Goal: Task Accomplishment & Management: Use online tool/utility

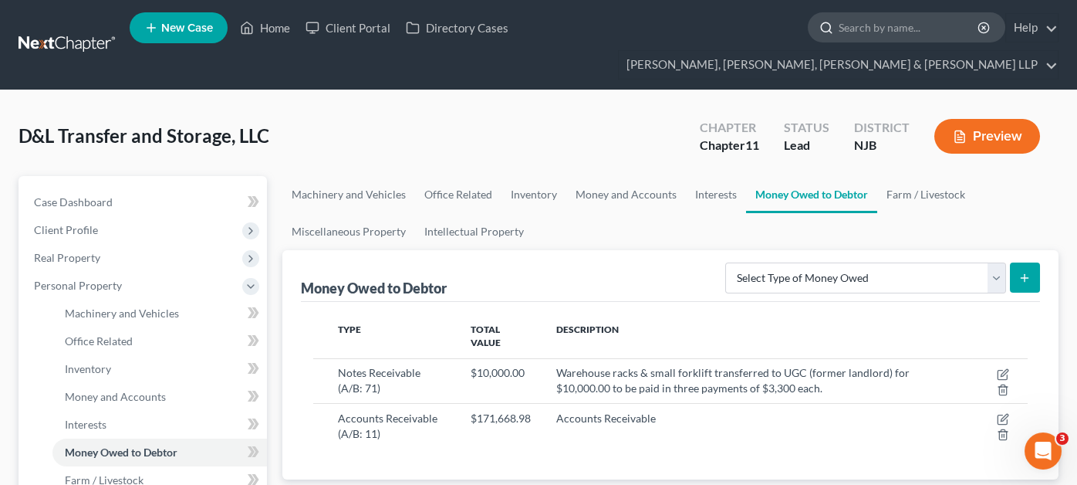
click at [839, 25] on input "search" at bounding box center [909, 27] width 141 height 29
click at [839, 24] on input "search" at bounding box center [909, 27] width 141 height 29
type input "eaumon"
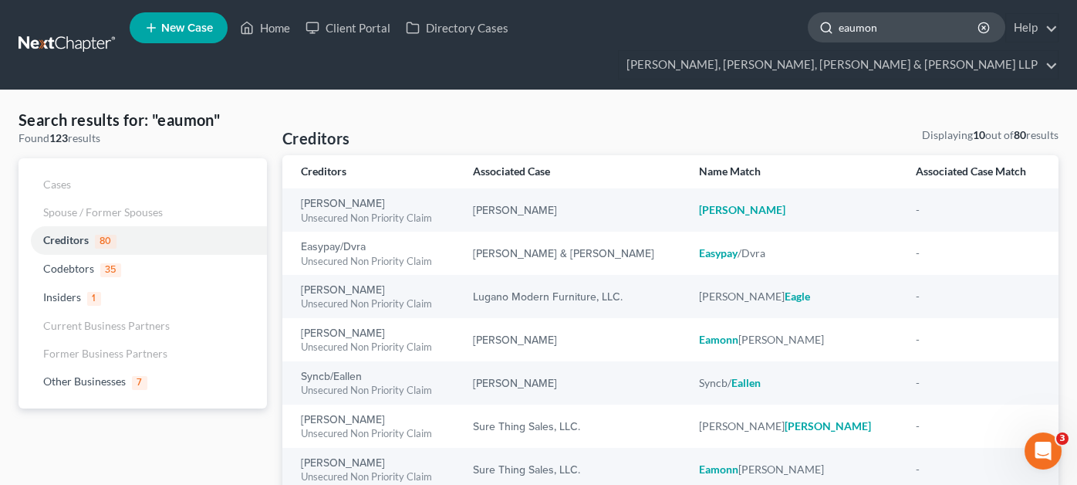
drag, startPoint x: 616, startPoint y: 34, endPoint x: 546, endPoint y: 24, distance: 70.9
click at [808, 24] on div "eaumon" at bounding box center [907, 27] width 198 height 30
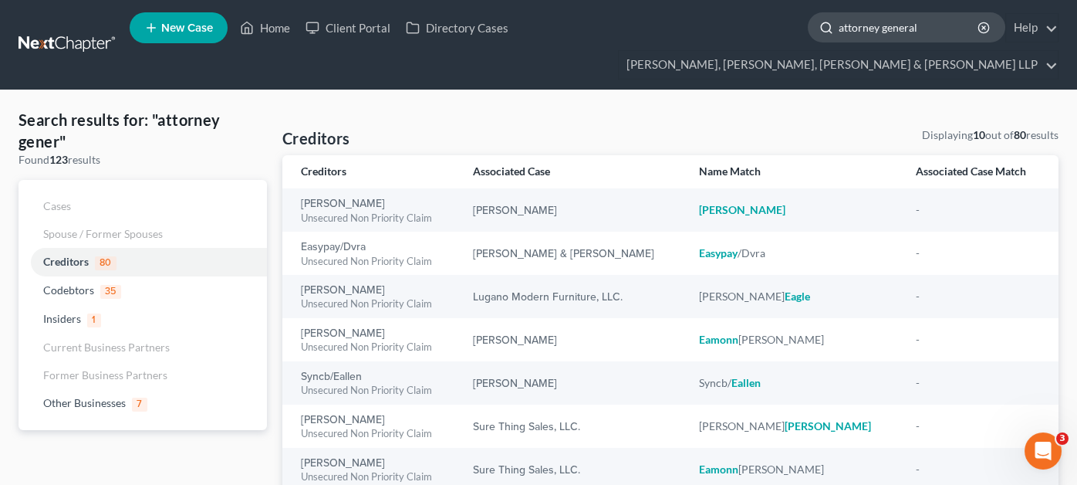
type input "attorney general"
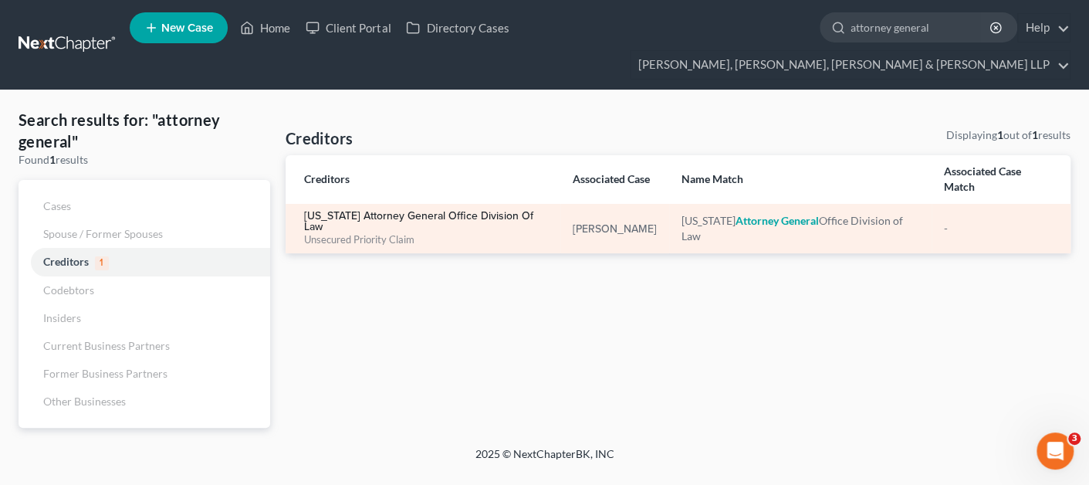
click at [461, 211] on link "[US_STATE] Attorney General Office Division of Law" at bounding box center [426, 222] width 244 height 22
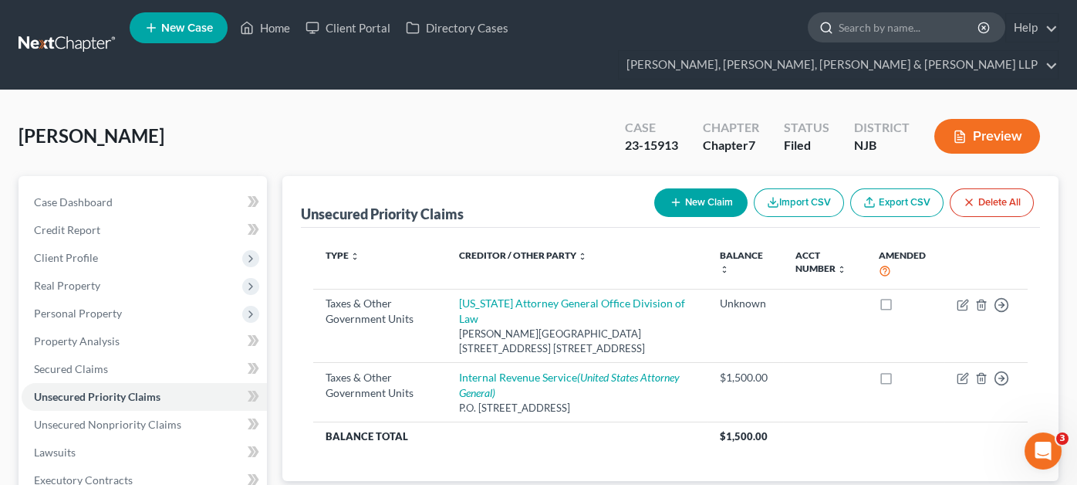
click at [839, 29] on input "search" at bounding box center [909, 27] width 141 height 29
type input "[PERSON_NAME]"
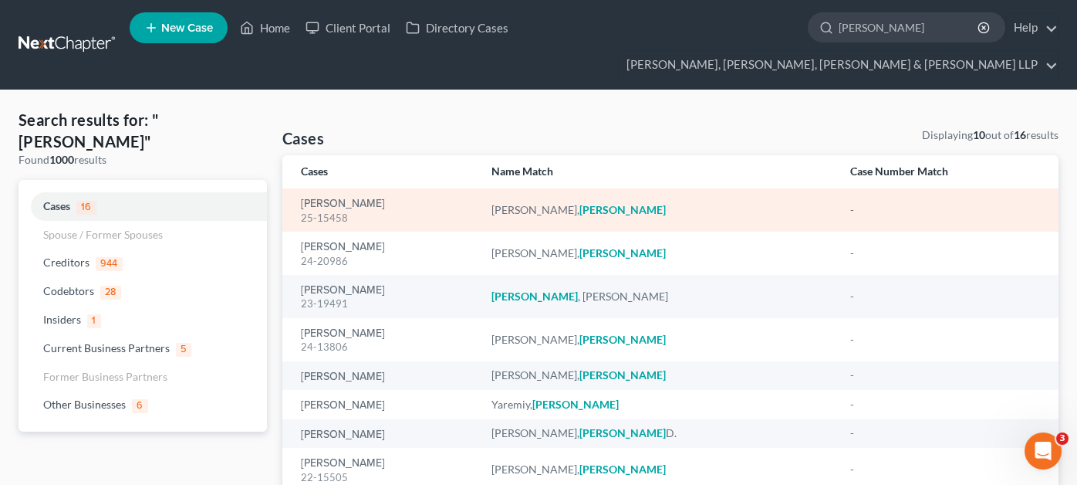
click at [372, 195] on div "[PERSON_NAME] 25-15458" at bounding box center [384, 210] width 166 height 30
click at [370, 195] on div "[PERSON_NAME] 25-15458" at bounding box center [384, 210] width 166 height 30
click at [370, 198] on link "[PERSON_NAME]" at bounding box center [343, 203] width 84 height 11
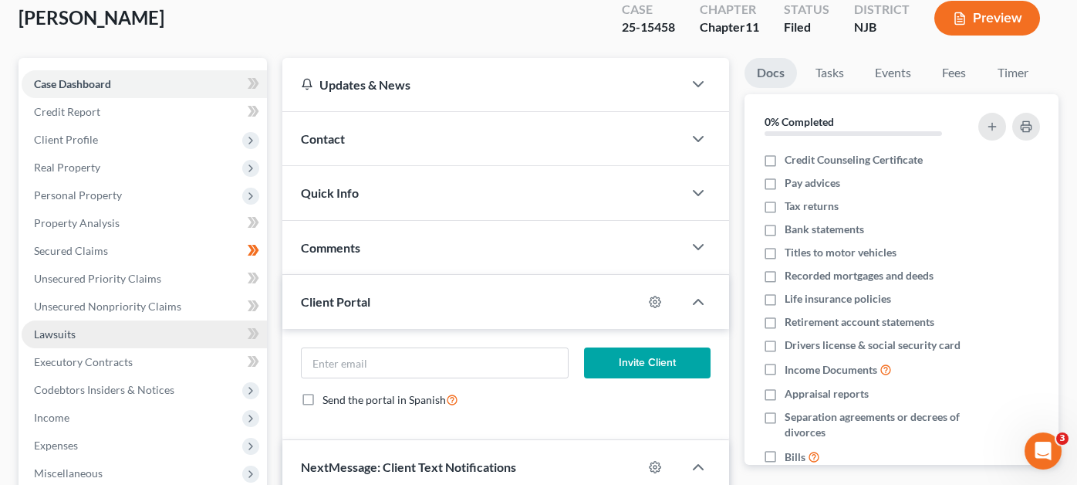
scroll to position [154, 0]
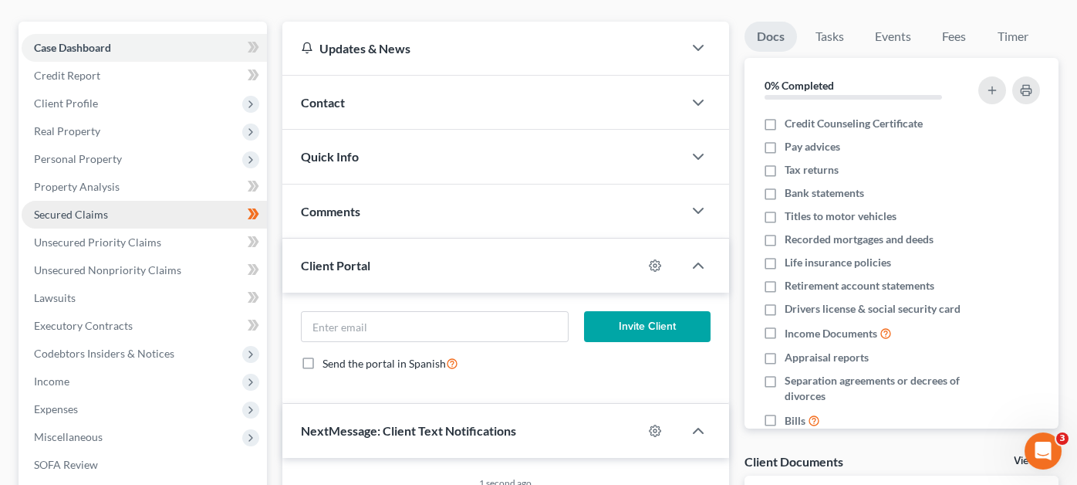
click at [170, 201] on link "Secured Claims" at bounding box center [144, 215] width 245 height 28
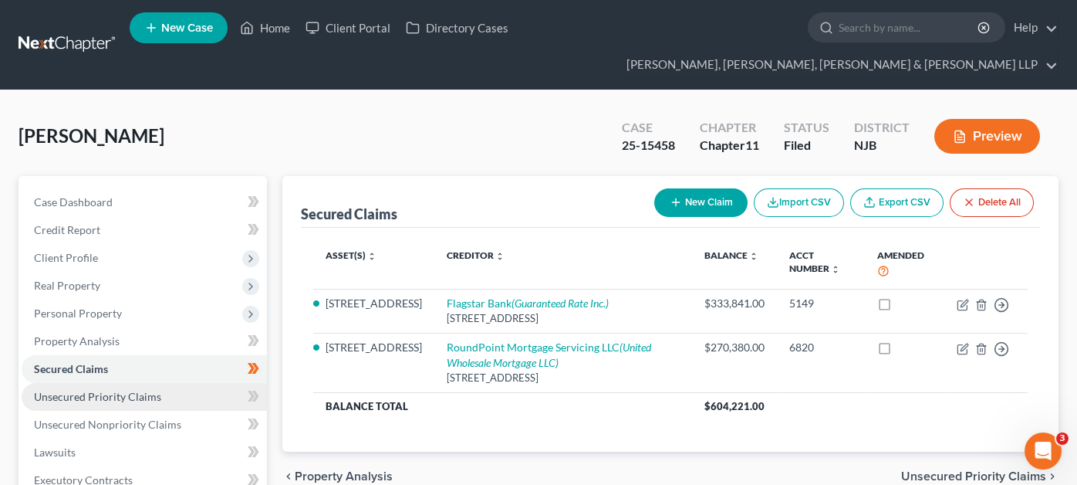
click at [166, 383] on link "Unsecured Priority Claims" at bounding box center [144, 397] width 245 height 28
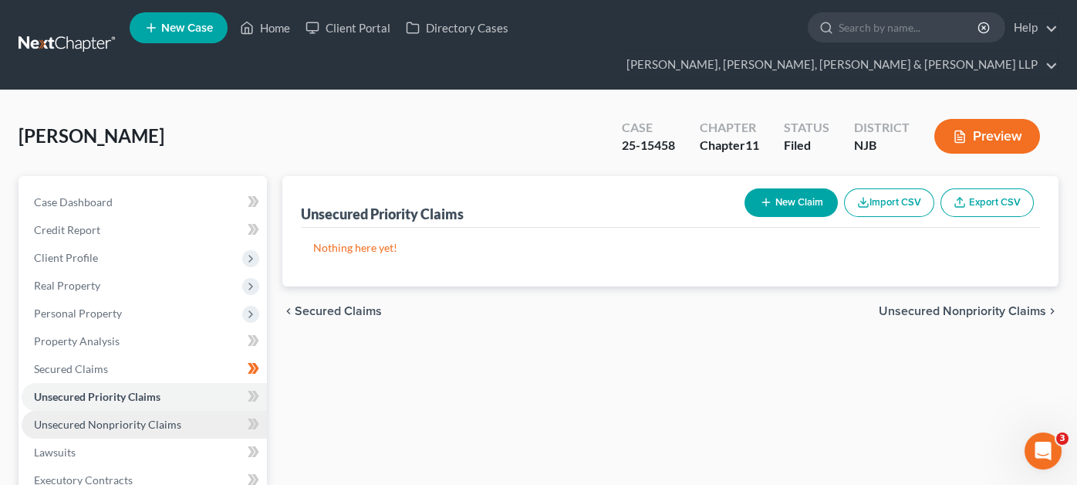
click at [165, 417] on span "Unsecured Nonpriority Claims" at bounding box center [107, 423] width 147 height 13
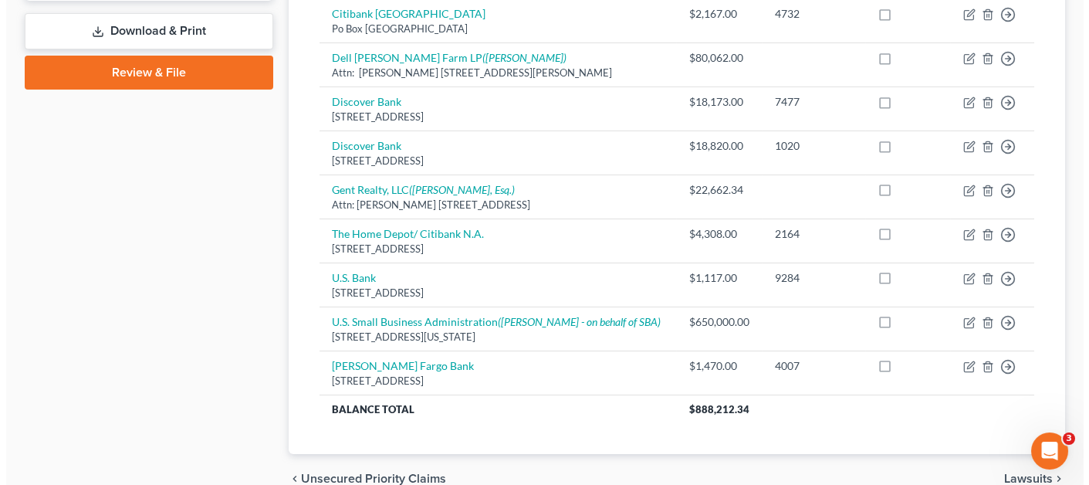
scroll to position [694, 0]
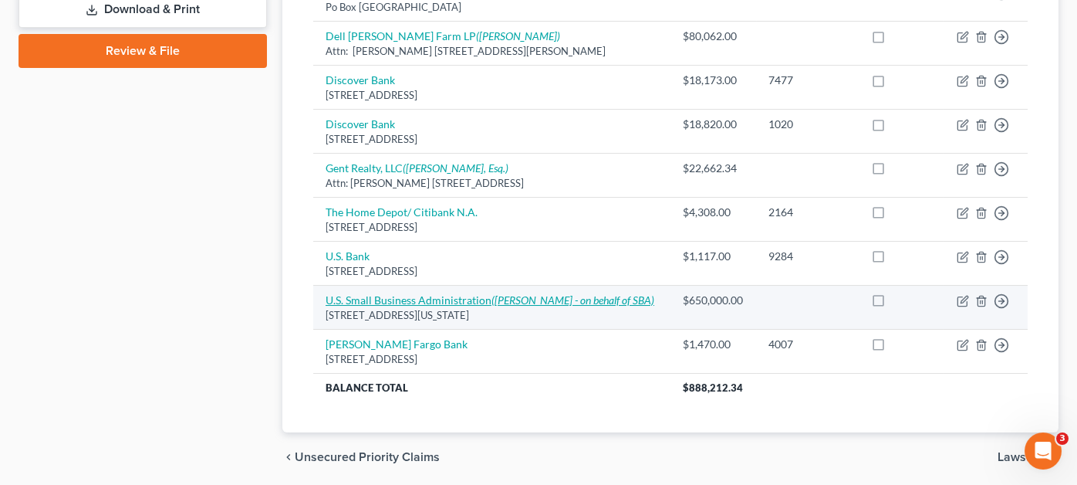
click at [562, 293] on icon "([PERSON_NAME] - on behalf of SBA)" at bounding box center [572, 299] width 163 height 13
select select "8"
select select "14"
select select "3"
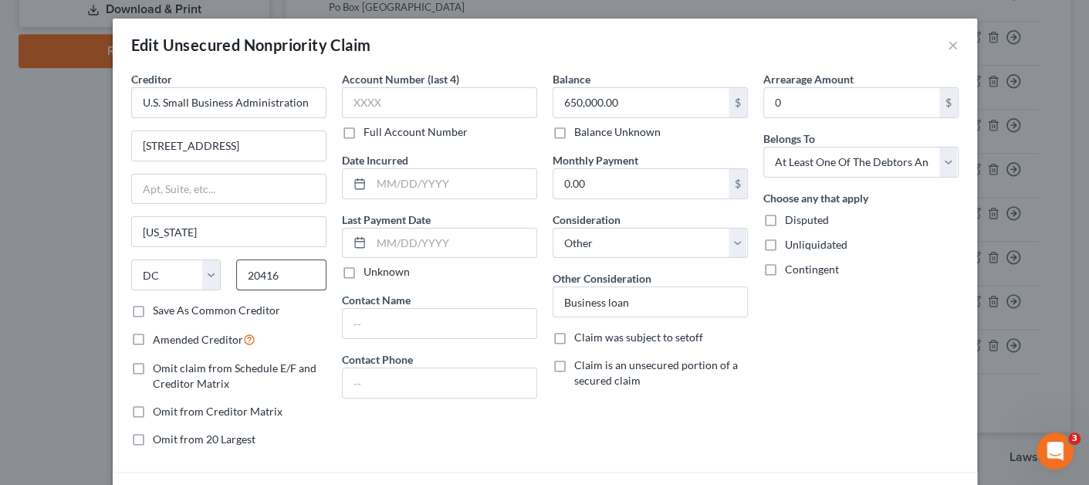
scroll to position [198, 0]
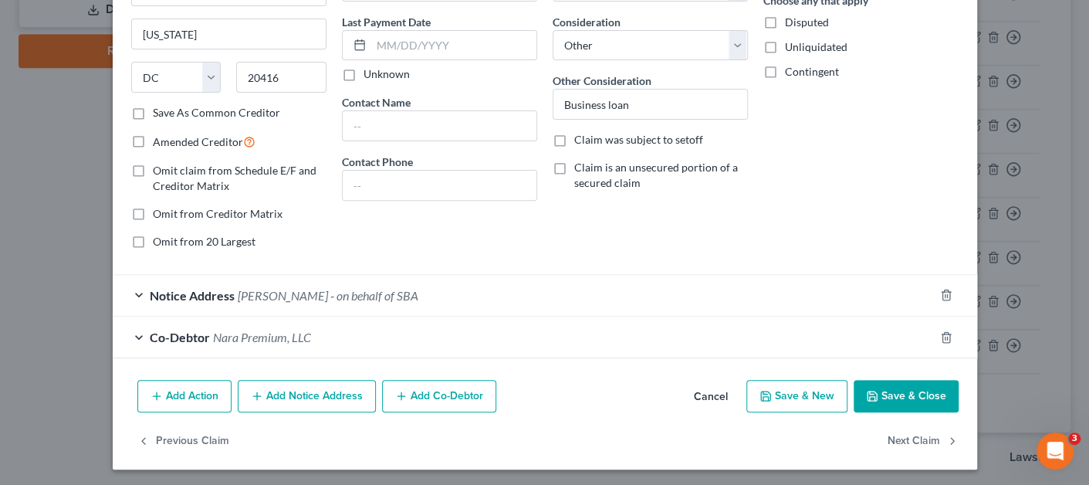
click at [342, 268] on form "Creditor * U.S. Small Business Administration [STREET_ADDRESS][PERSON_NAME][US_…" at bounding box center [544, 115] width 827 height 485
click at [336, 289] on span "[PERSON_NAME] - on behalf of SBA" at bounding box center [328, 295] width 181 height 15
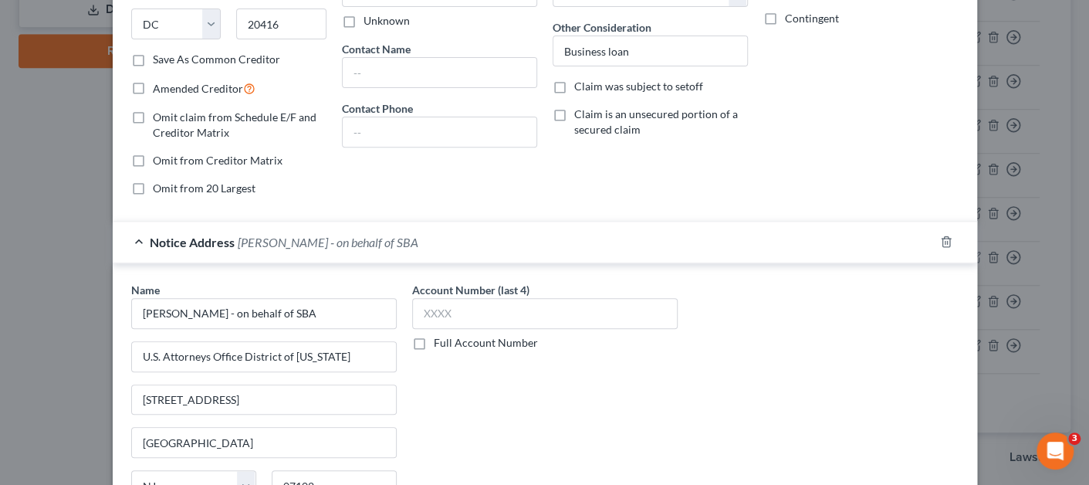
scroll to position [352, 0]
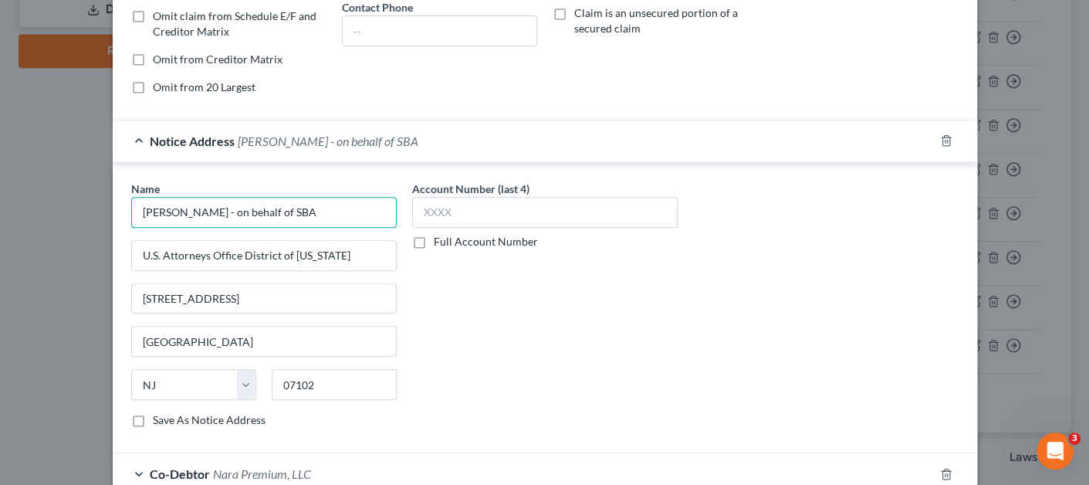
drag, startPoint x: 338, startPoint y: 209, endPoint x: 99, endPoint y: 213, distance: 239.2
click at [99, 213] on div "Edit Unsecured Nonpriority Claim × Creditor * U.S. Small Business Administratio…" at bounding box center [544, 242] width 1089 height 485
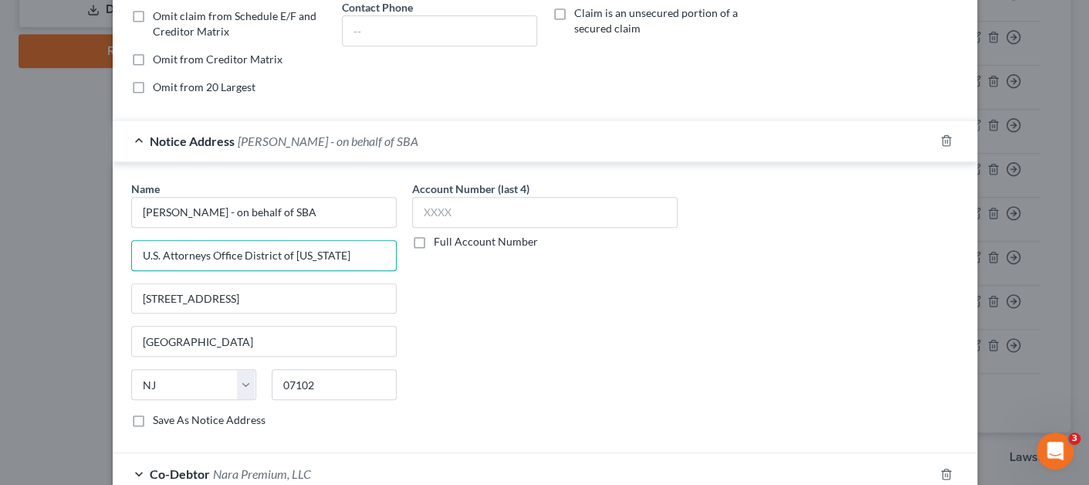
drag, startPoint x: 372, startPoint y: 252, endPoint x: 95, endPoint y: 239, distance: 277.3
click at [95, 238] on div "Edit Unsecured Nonpriority Claim × Creditor * U.S. Small Business Administratio…" at bounding box center [544, 242] width 1089 height 485
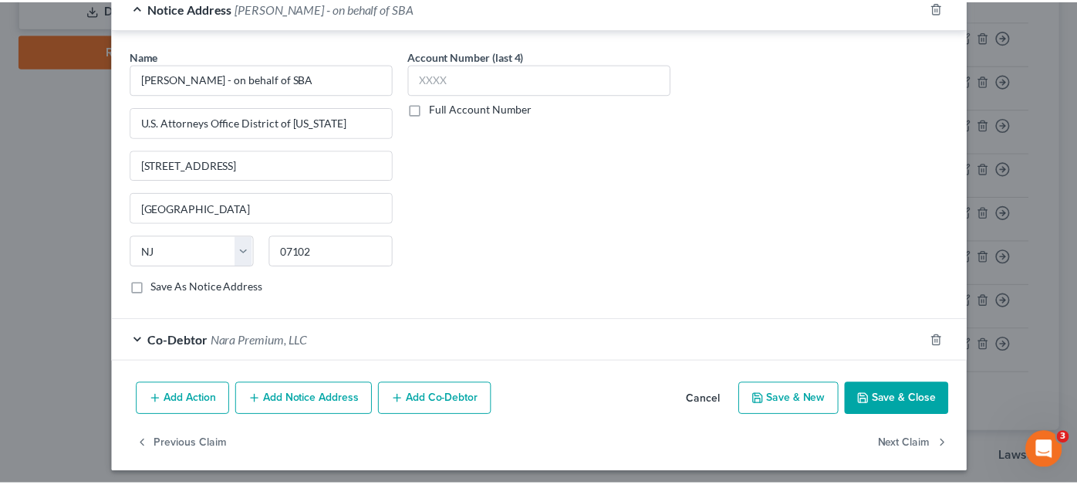
scroll to position [0, 0]
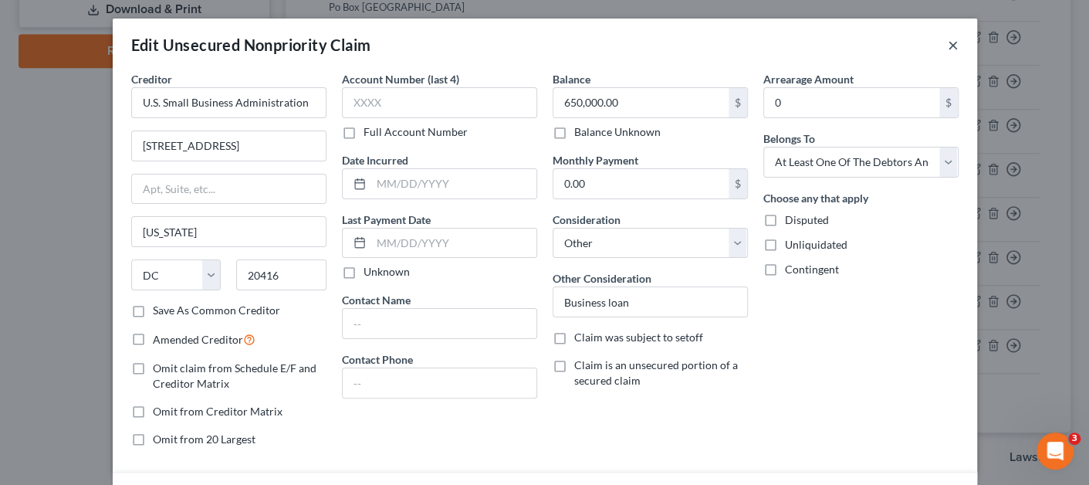
click at [947, 47] on button "×" at bounding box center [952, 44] width 11 height 19
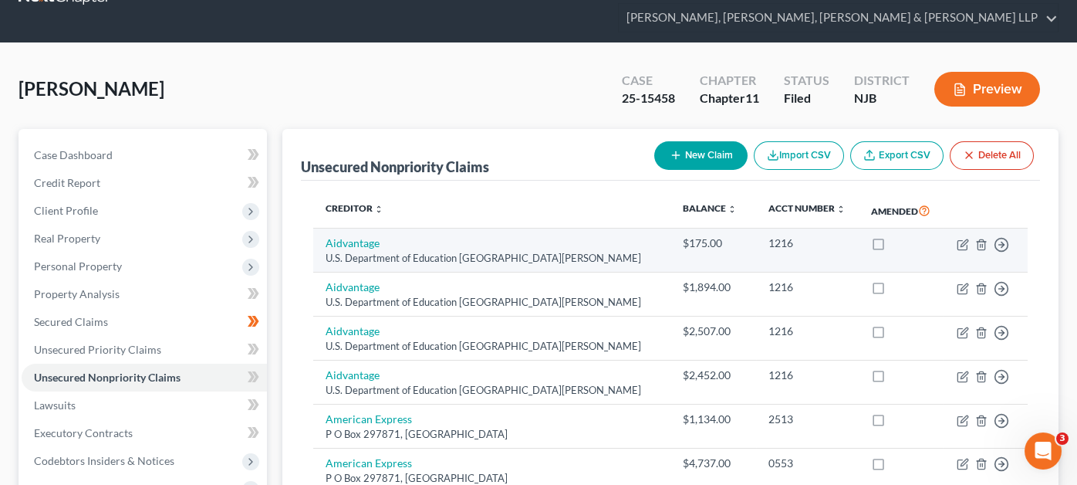
scroll to position [22, 0]
